Goal: Browse casually

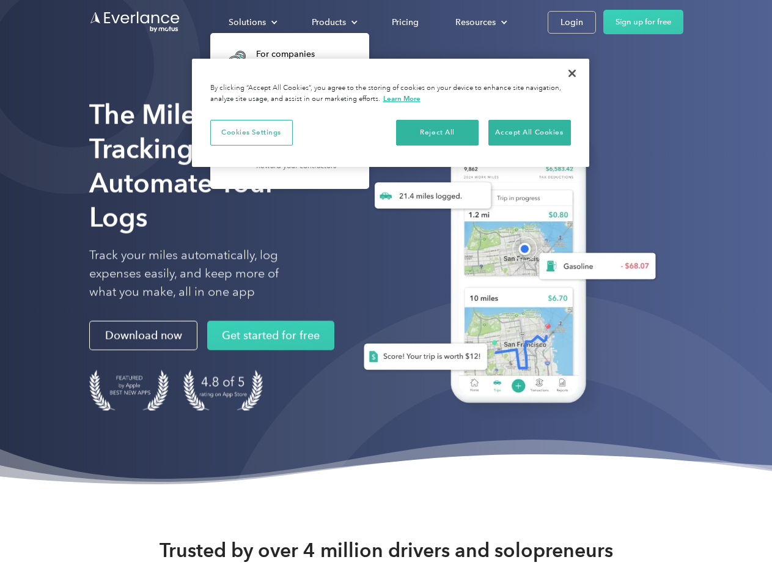
click at [252, 22] on div "Solutions" at bounding box center [246, 22] width 37 height 15
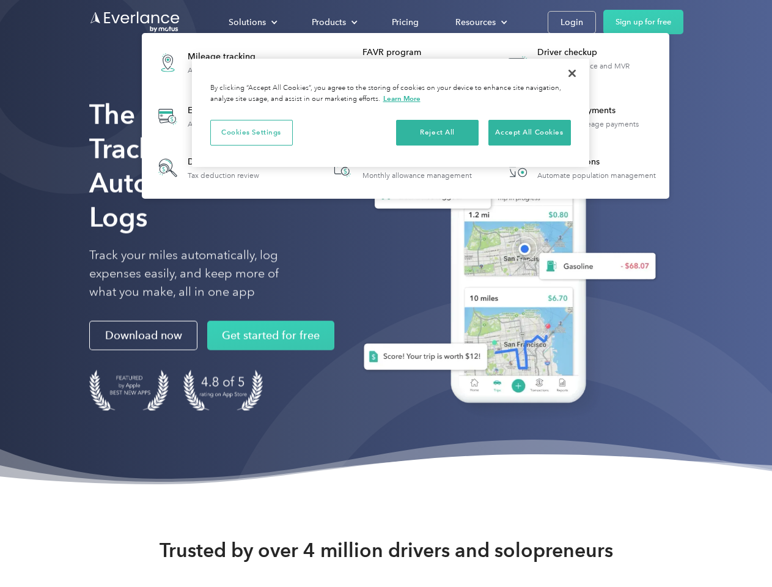
click at [333, 22] on div "Products" at bounding box center [329, 22] width 34 height 15
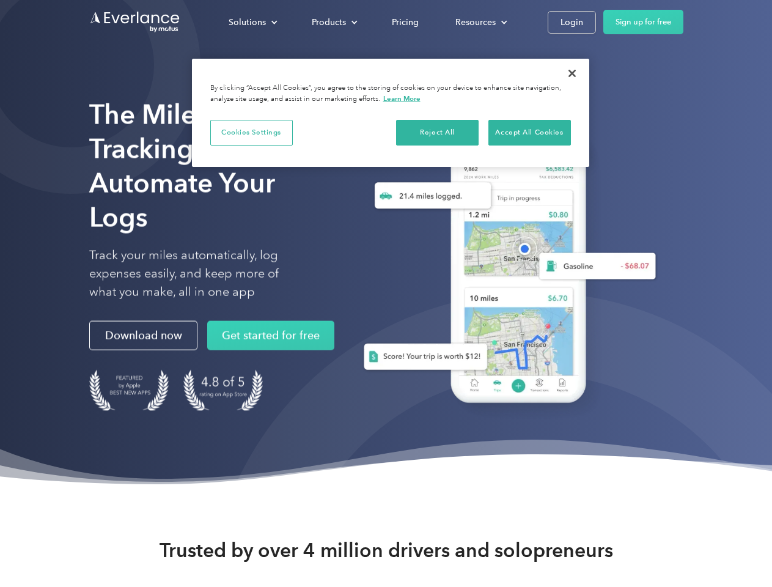
click at [480, 22] on div "Resources" at bounding box center [475, 22] width 40 height 15
click at [251, 132] on button "Cookies Settings" at bounding box center [251, 133] width 82 height 26
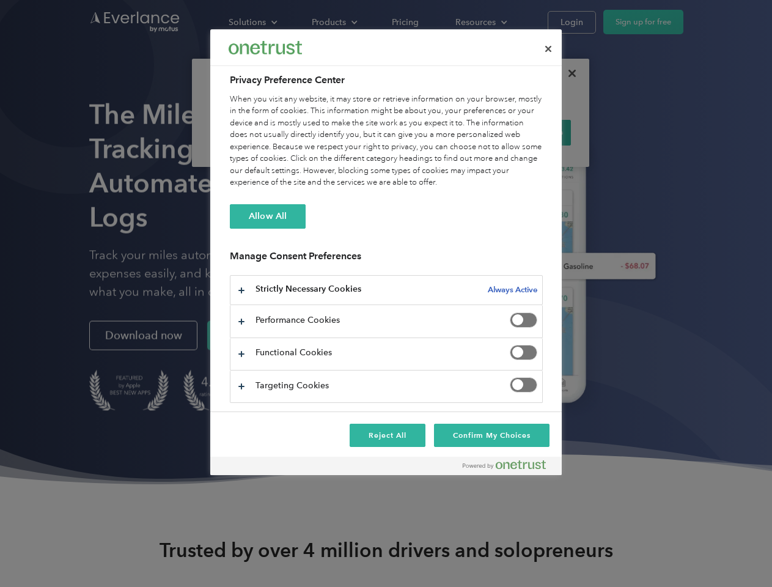
click at [437, 132] on div "When you visit any website, it may store or retrieve information on your browse…" at bounding box center [386, 140] width 313 height 95
click at [529, 132] on div "When you visit any website, it may store or retrieve information on your browse…" at bounding box center [386, 140] width 313 height 95
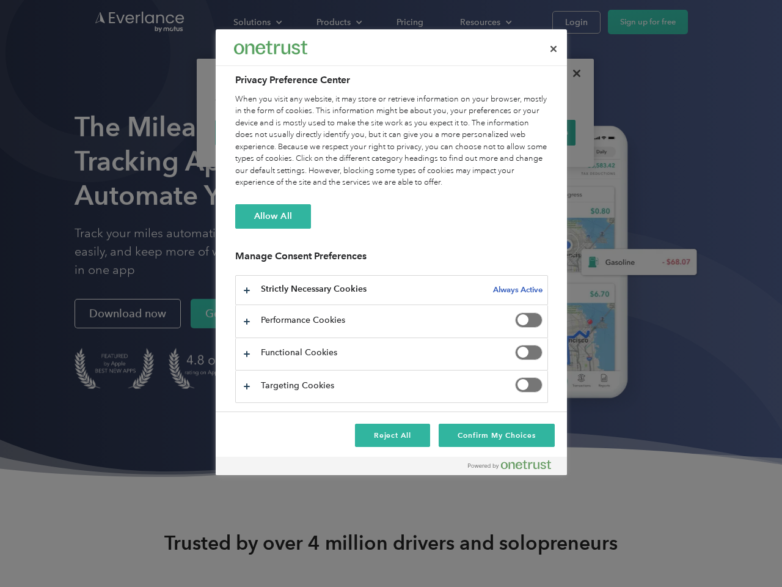
click at [572, 73] on div at bounding box center [391, 293] width 782 height 587
